Goal: Transaction & Acquisition: Purchase product/service

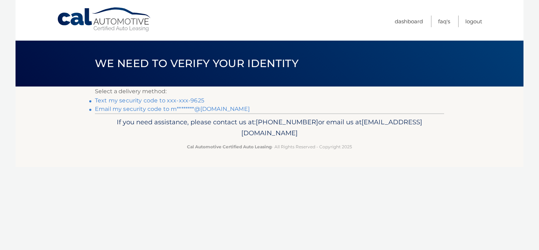
click at [184, 99] on link "Text my security code to xxx-xxx-9625" at bounding box center [149, 100] width 109 height 7
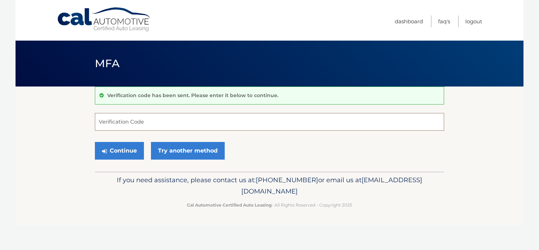
click at [190, 120] on input "Verification Code" at bounding box center [269, 122] width 349 height 18
type input "036794"
click at [117, 150] on button "Continue" at bounding box center [119, 151] width 49 height 18
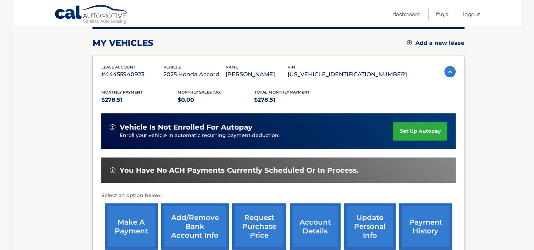
scroll to position [106, 0]
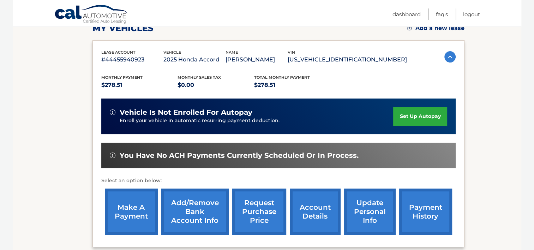
click at [137, 210] on link "make a payment" at bounding box center [131, 211] width 53 height 46
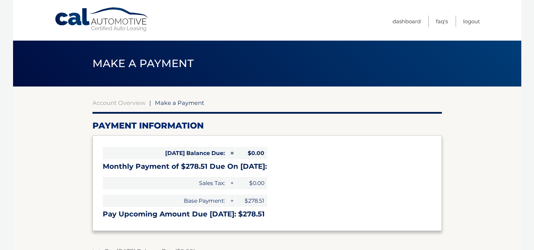
select select "MTI3NDUxZjktMWJhYS00YTk3LWExOTktNzJmMDA3YWQ2YWVl"
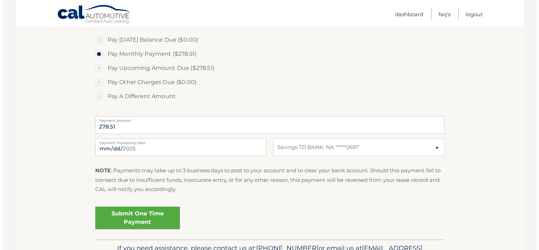
scroll to position [212, 0]
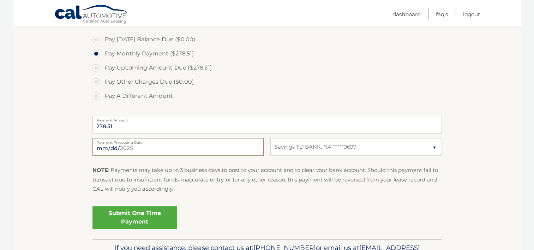
click at [203, 150] on input "2025-09-23" at bounding box center [177, 147] width 171 height 18
type input "2025-10-05"
click at [136, 217] on link "Submit One Time Payment" at bounding box center [134, 217] width 85 height 23
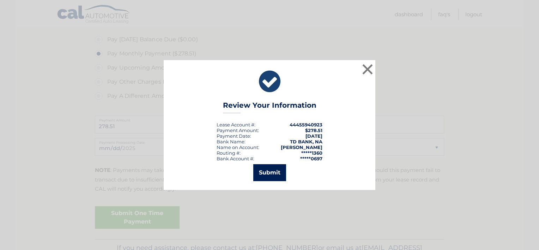
click at [265, 169] on button "Submit" at bounding box center [269, 172] width 33 height 17
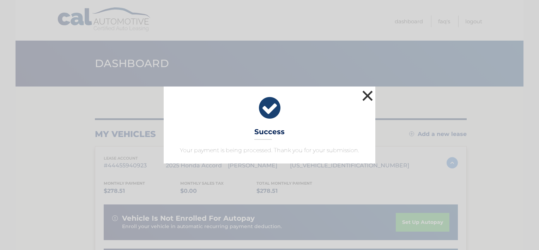
click at [368, 93] on button "×" at bounding box center [367, 96] width 14 height 14
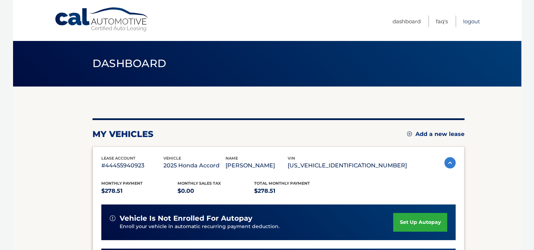
click at [469, 19] on link "Logout" at bounding box center [471, 22] width 17 height 12
